Goal: Task Accomplishment & Management: Use online tool/utility

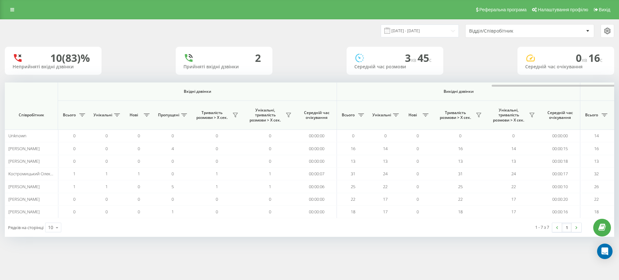
scroll to position [0, 290]
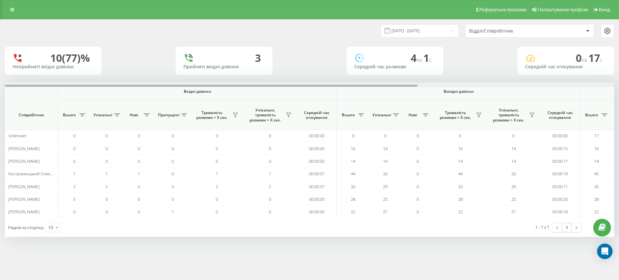
click at [594, 85] on div at bounding box center [310, 85] width 610 height 5
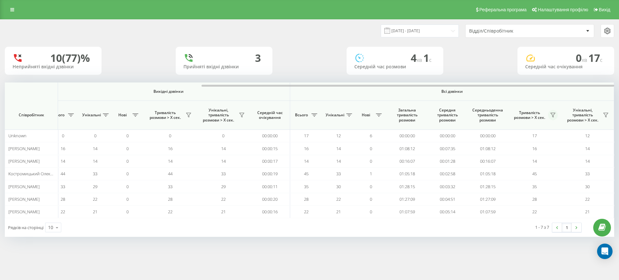
click at [552, 113] on icon at bounding box center [553, 115] width 5 height 5
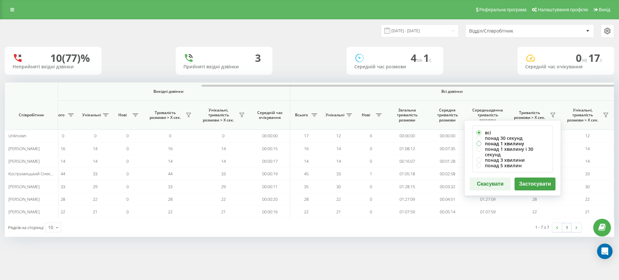
click at [512, 143] on label "понад 1 хвилину" at bounding box center [513, 143] width 72 height 5
radio input "true"
click at [536, 178] on button "Застосувати" at bounding box center [535, 184] width 41 height 13
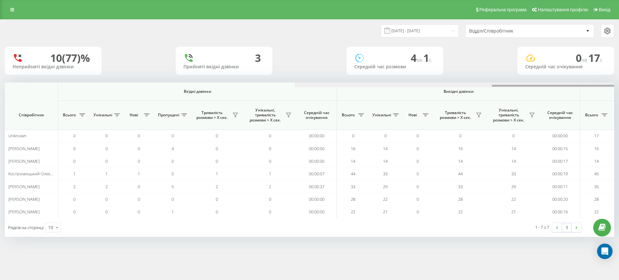
click at [590, 84] on div at bounding box center [600, 85] width 610 height 5
